Goal: Information Seeking & Learning: Understand process/instructions

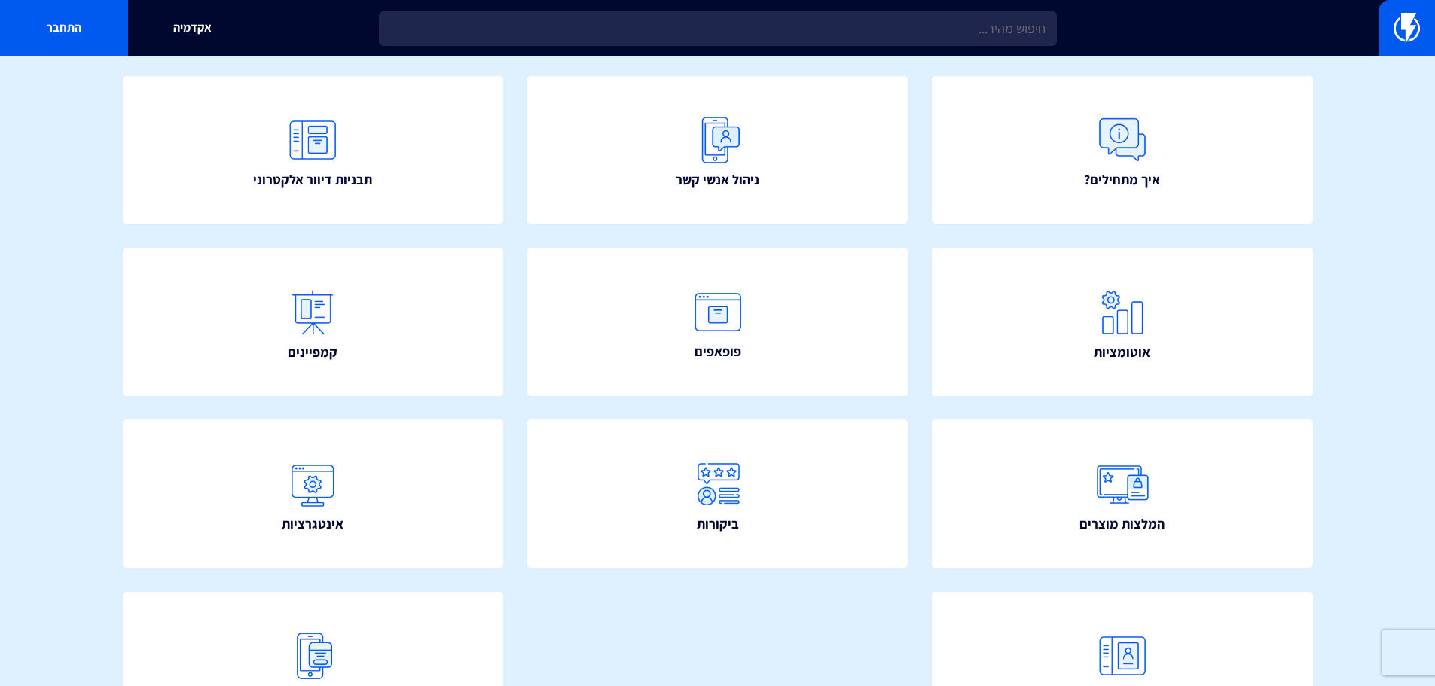
scroll to position [151, 0]
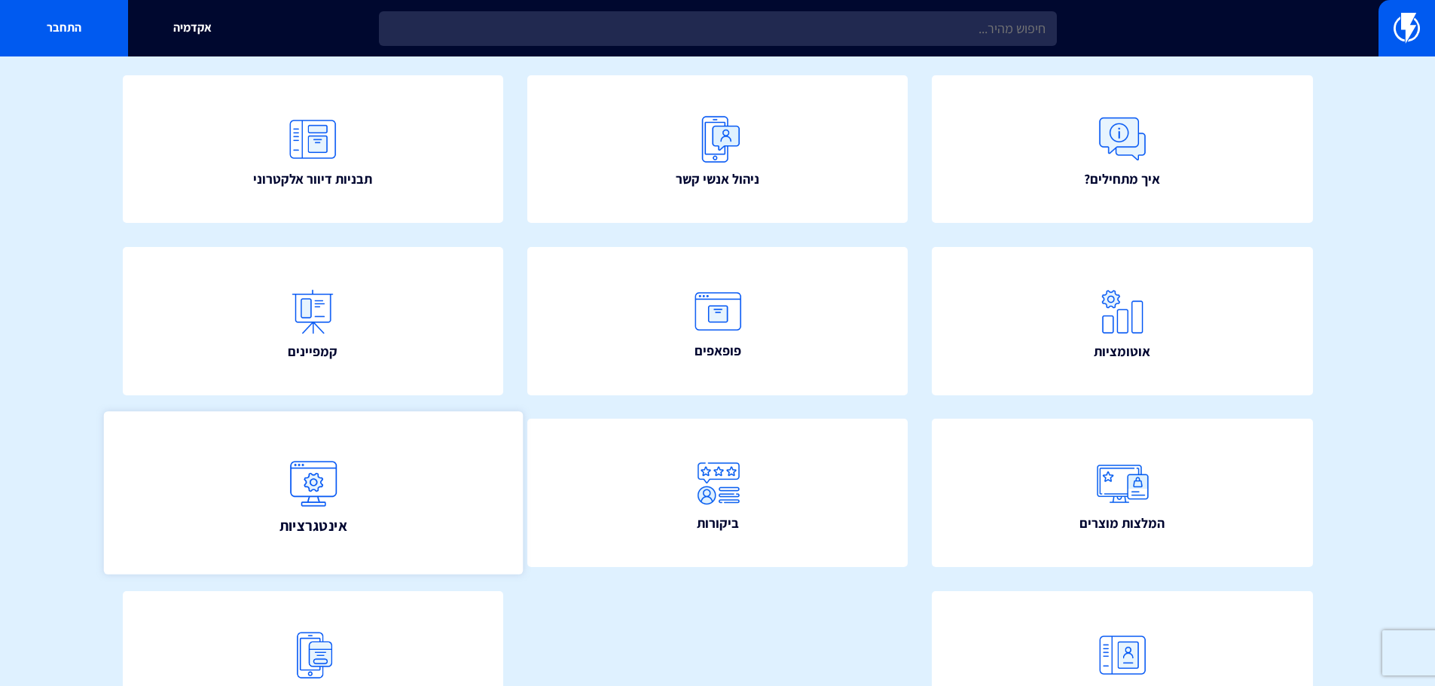
click at [386, 483] on link "אינטגרציות" at bounding box center [312, 493] width 419 height 163
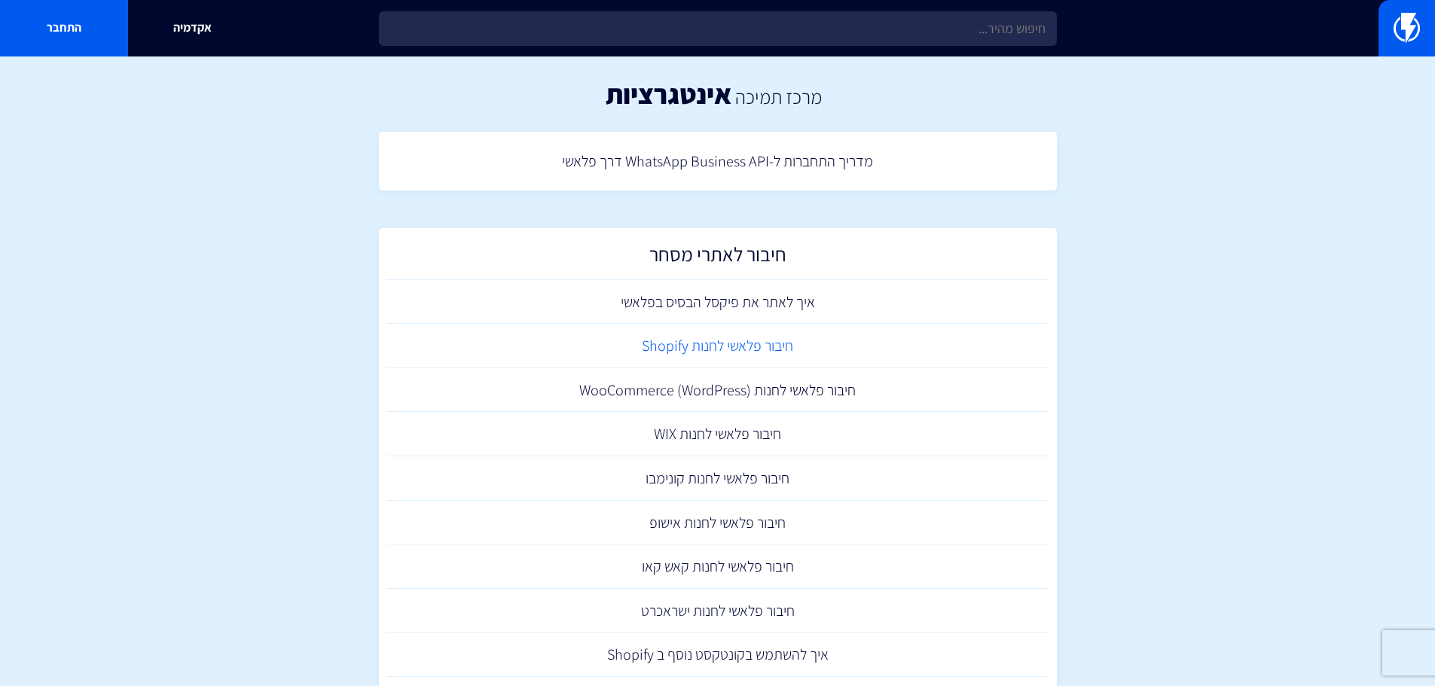
click at [746, 352] on link "חיבור פלאשי לחנות Shopify" at bounding box center [717, 346] width 663 height 44
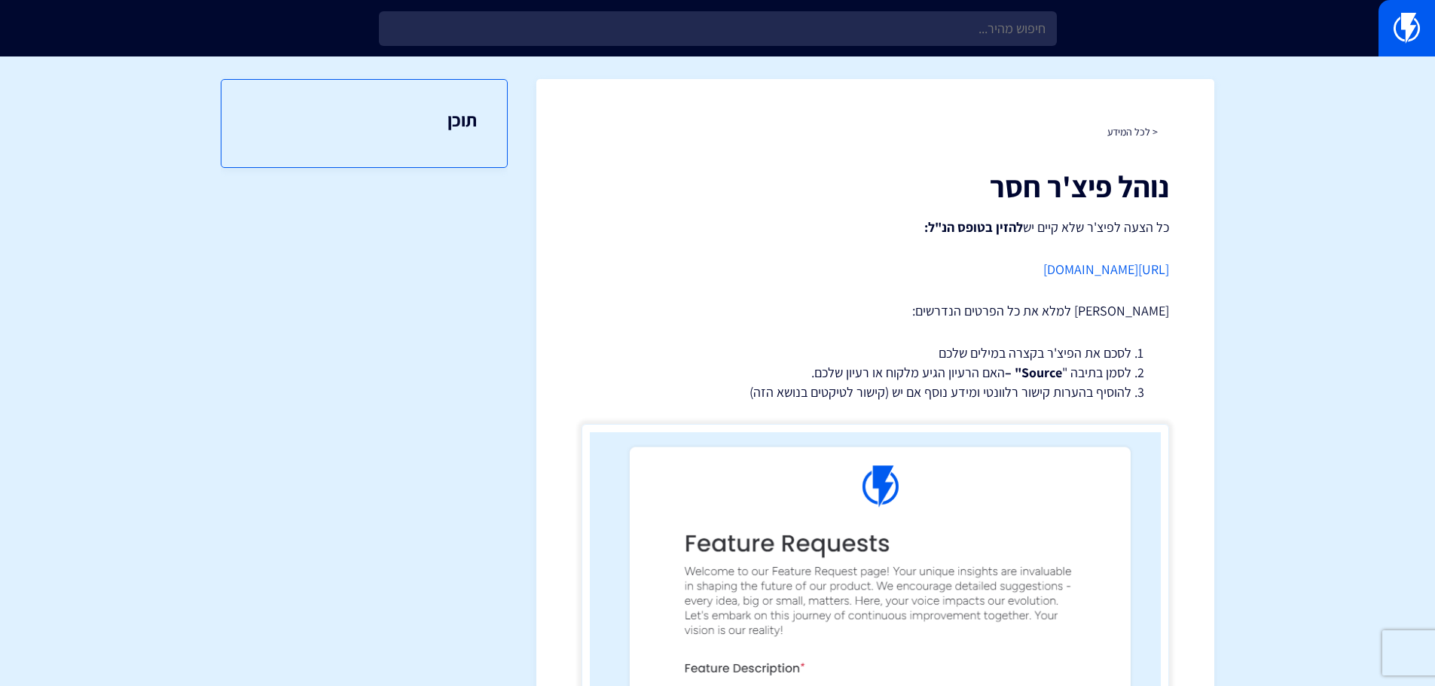
click at [1105, 265] on link "[URL][DOMAIN_NAME]" at bounding box center [1106, 269] width 126 height 17
